Goal: Task Accomplishment & Management: Use online tool/utility

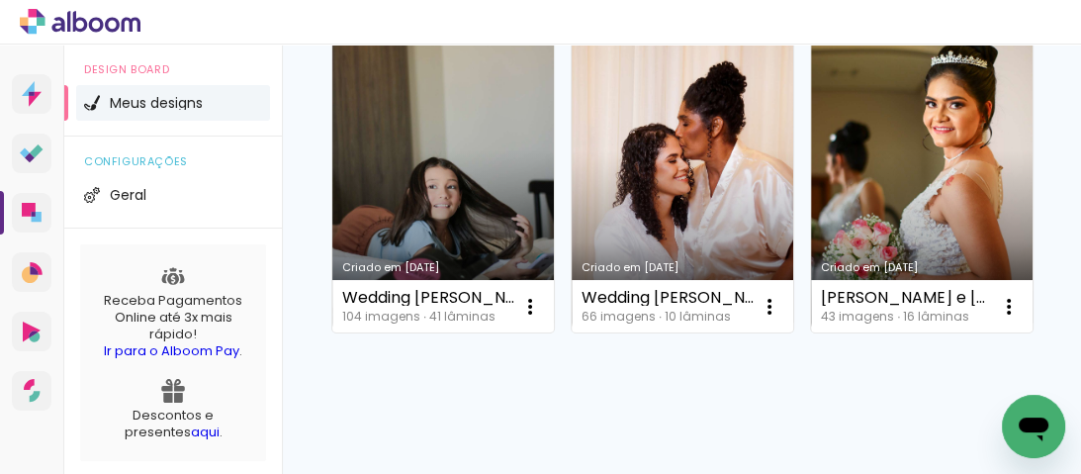
scroll to position [1277, 0]
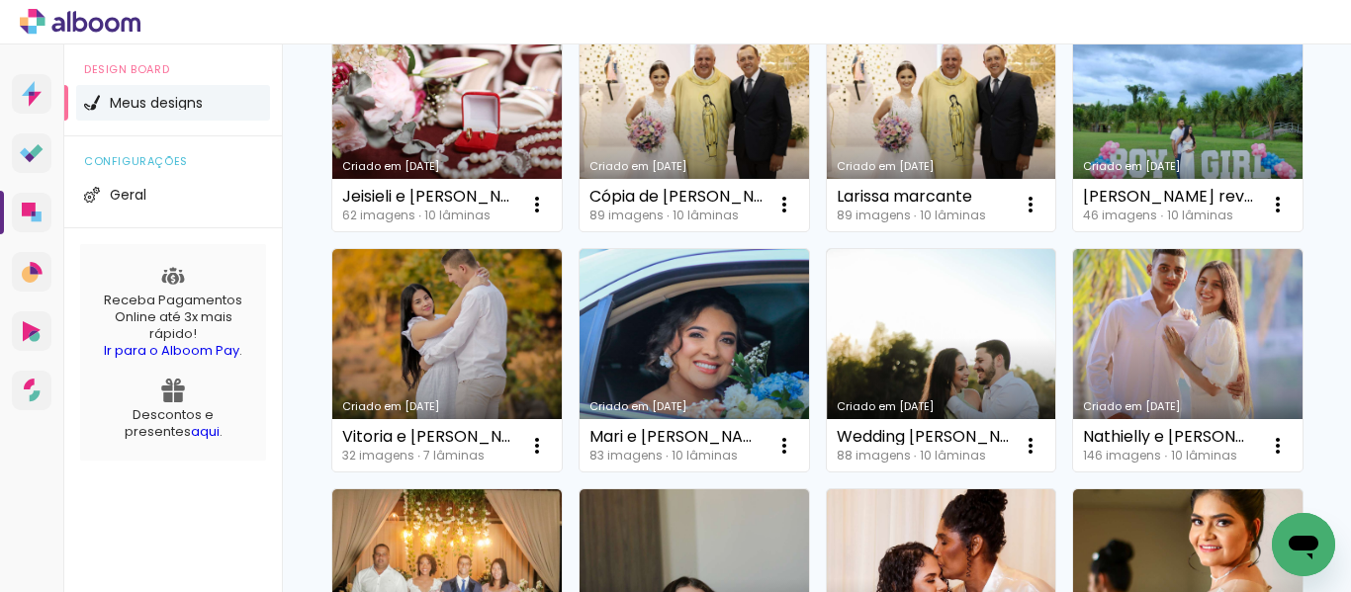
scroll to position [396, 0]
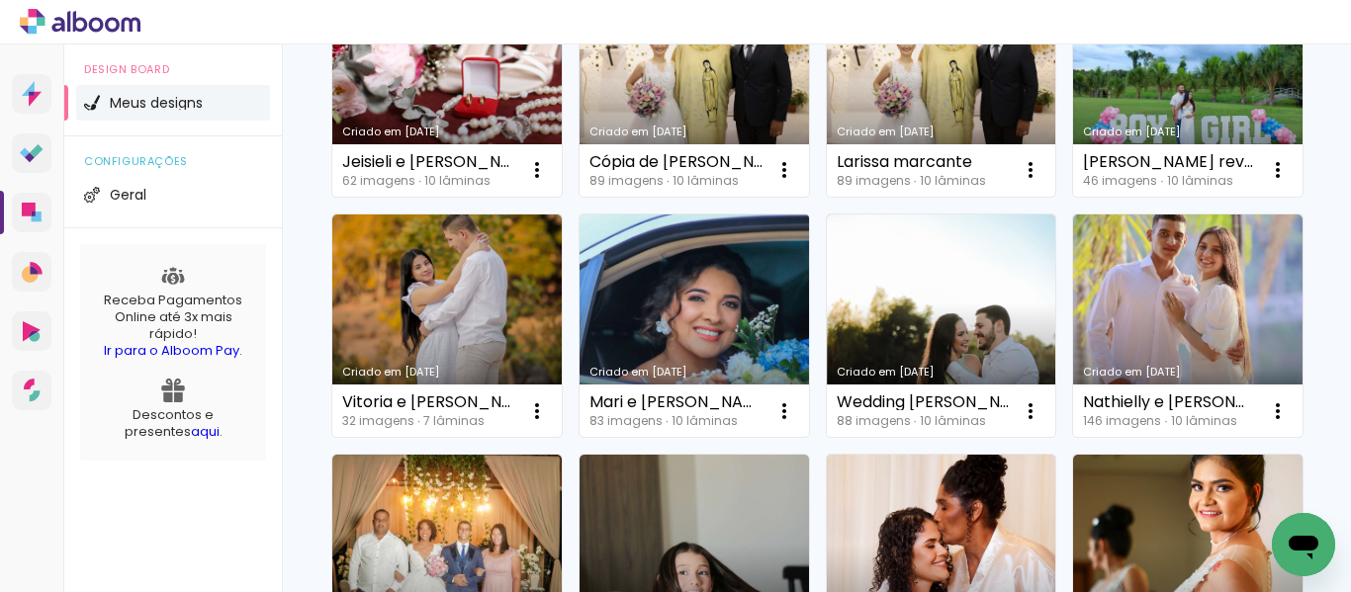
click at [809, 282] on link "Criado em [DATE]" at bounding box center [694, 327] width 229 height 224
